Goal: Transaction & Acquisition: Purchase product/service

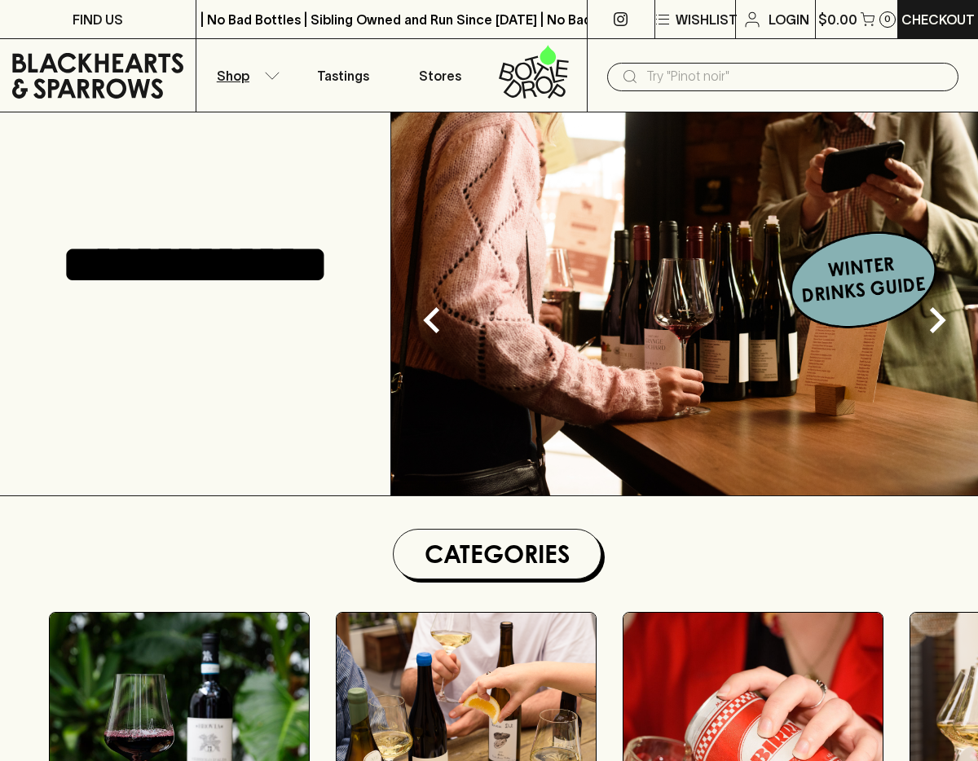
click at [260, 70] on button "Shop" at bounding box center [245, 75] width 98 height 73
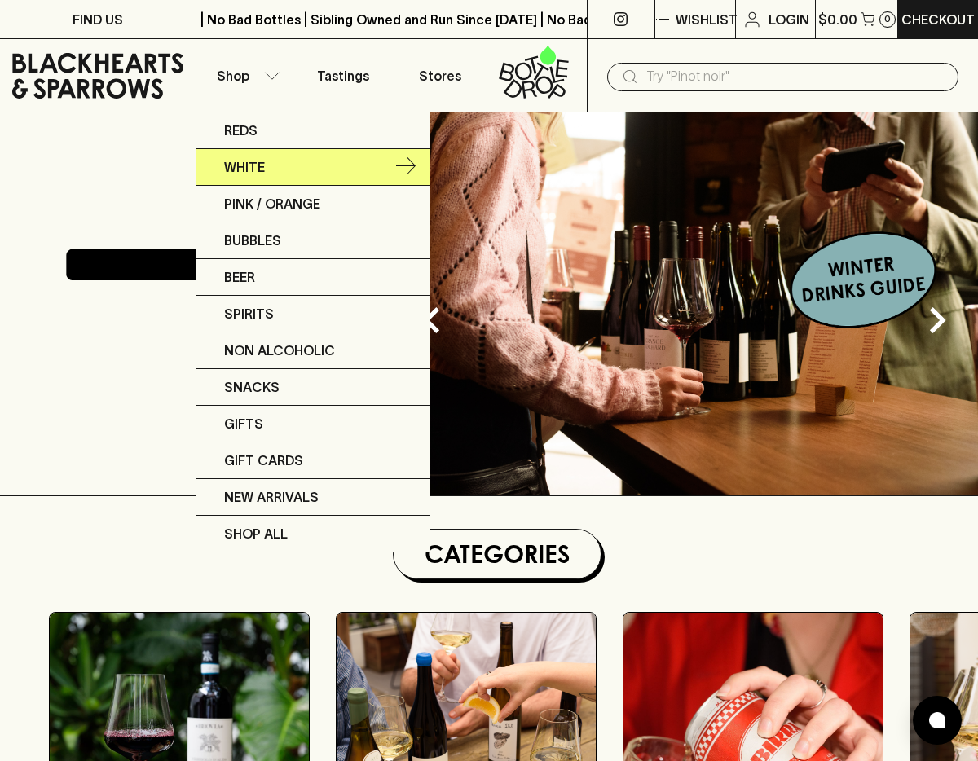
click at [249, 166] on p "White" at bounding box center [244, 167] width 41 height 20
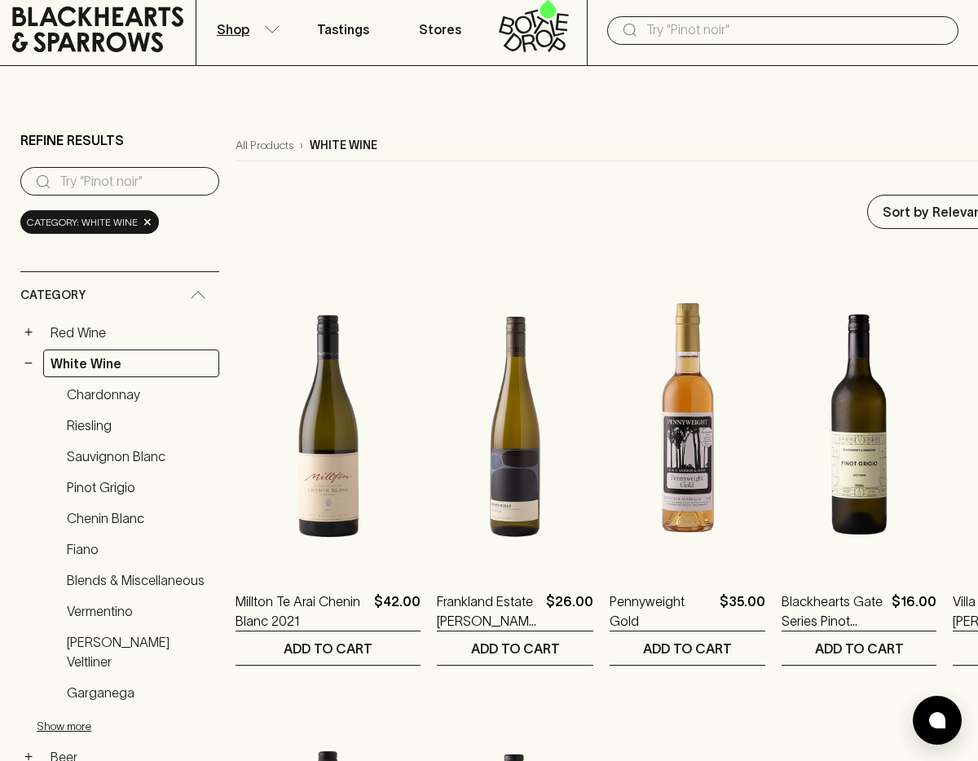
scroll to position [75, 0]
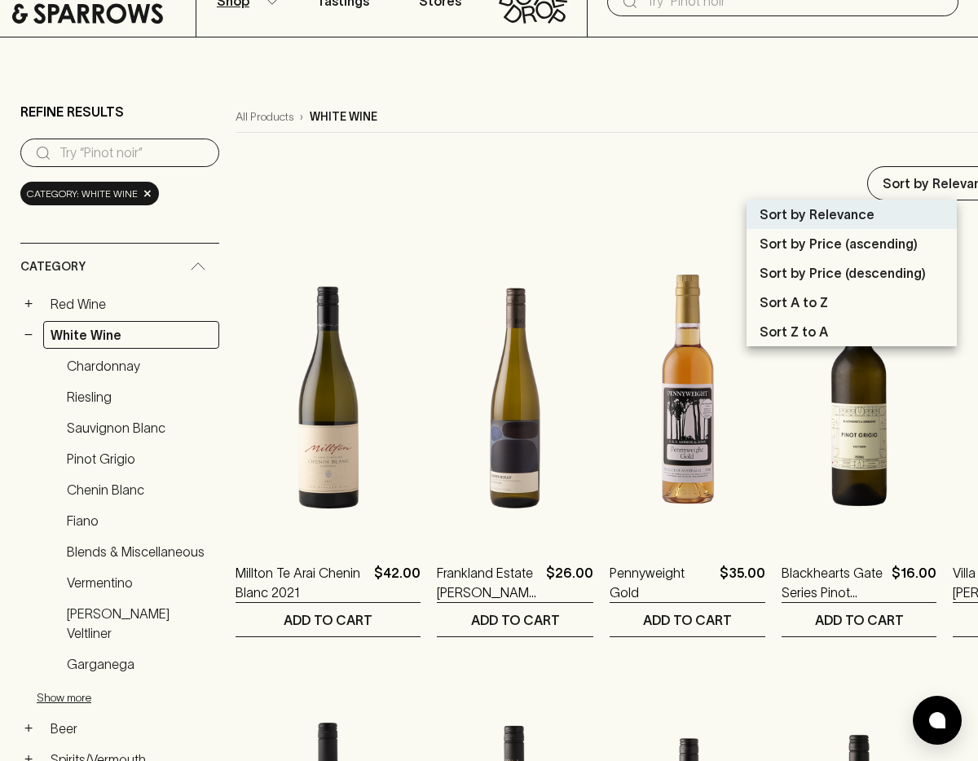
click at [863, 247] on p "Sort by Price (ascending)" at bounding box center [839, 244] width 158 height 20
type input "price:asc"
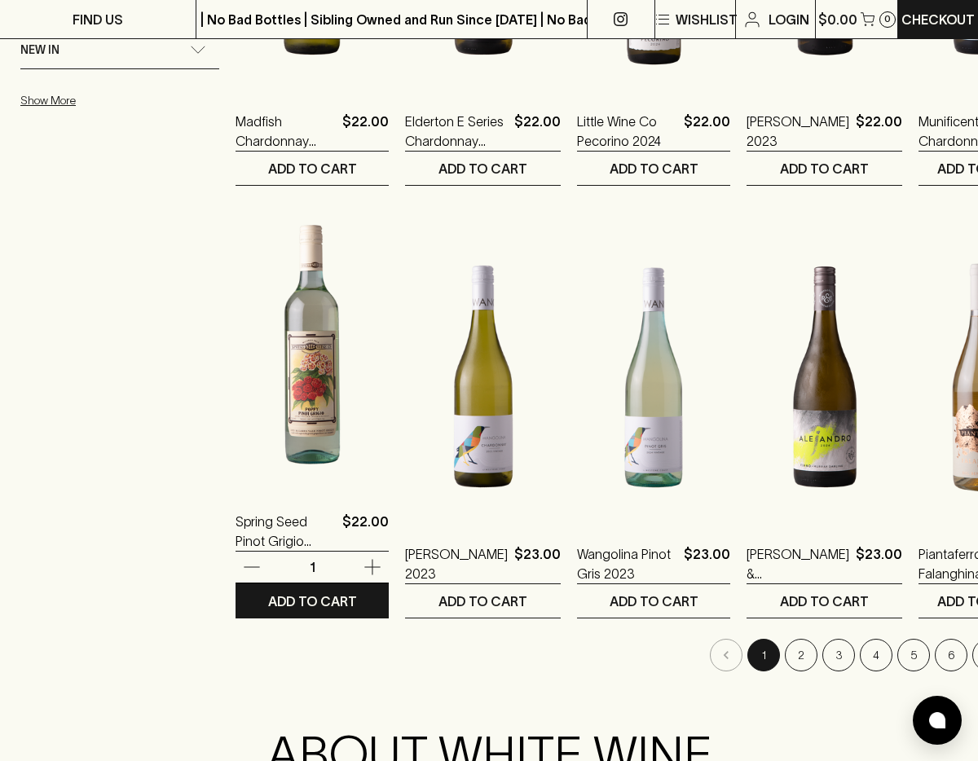
scroll to position [1495, 0]
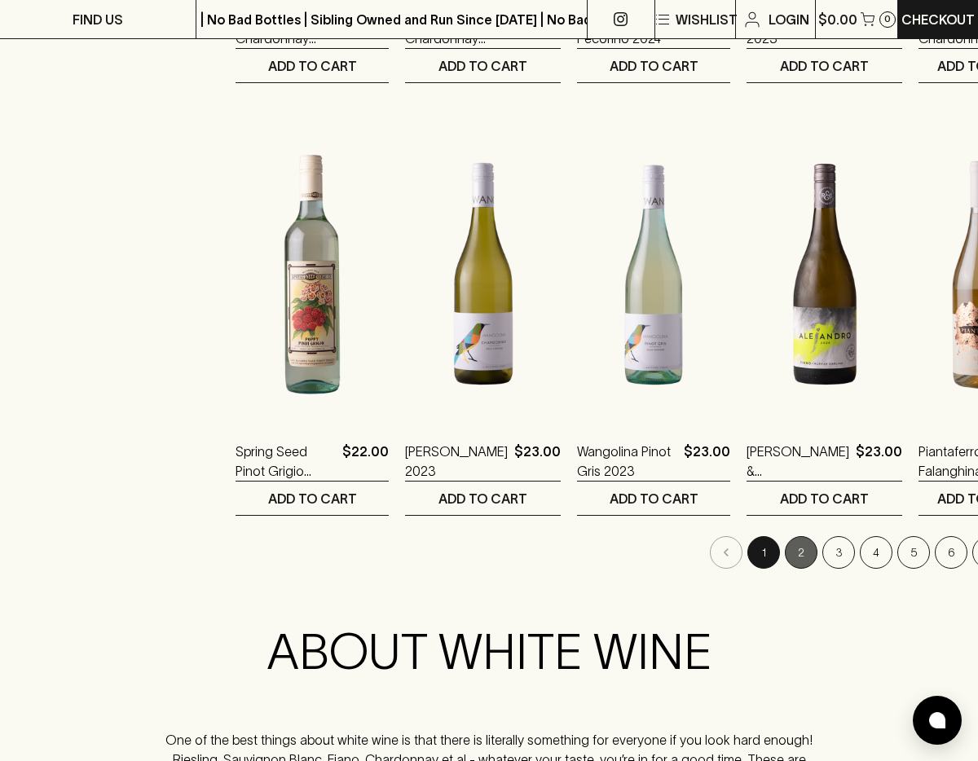
click at [785, 559] on button "2" at bounding box center [801, 552] width 33 height 33
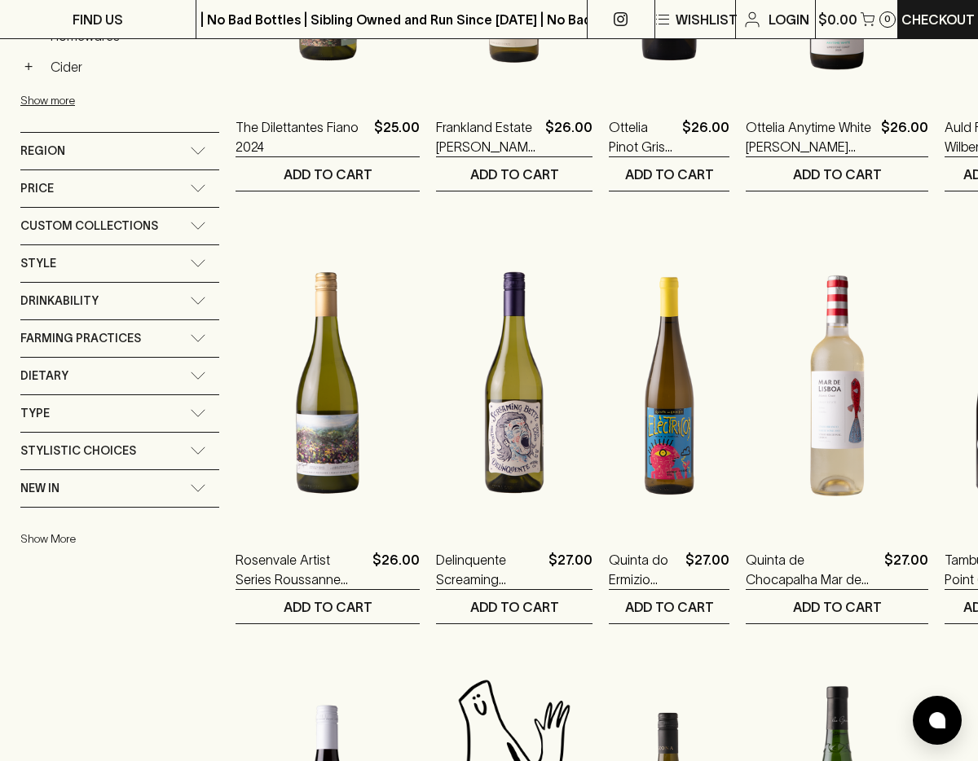
scroll to position [642, 0]
